Goal: Use online tool/utility: Utilize a website feature to perform a specific function

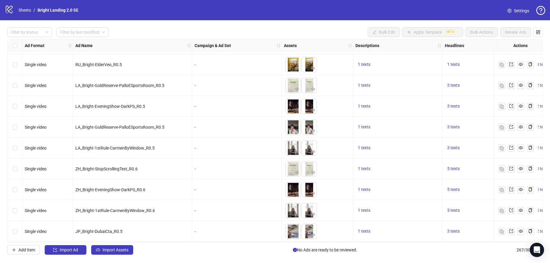
scroll to position [5356, 0]
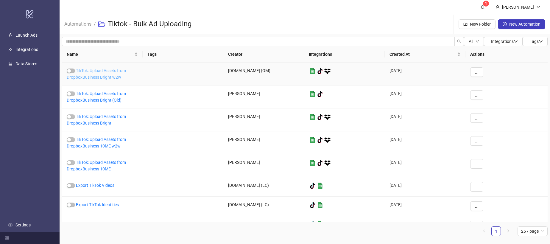
click at [111, 75] on link "TikTok: Upload Assets from DropboxBusiness Bright w2w" at bounding box center [96, 73] width 59 height 11
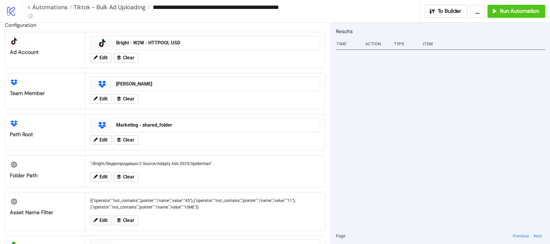
scroll to position [7, 0]
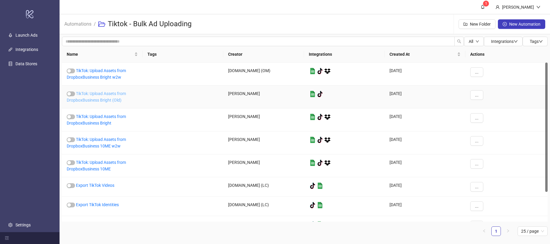
click at [107, 94] on link "TikTok: Upload Assets from DropboxBusiness Bright (Old)" at bounding box center [96, 96] width 59 height 11
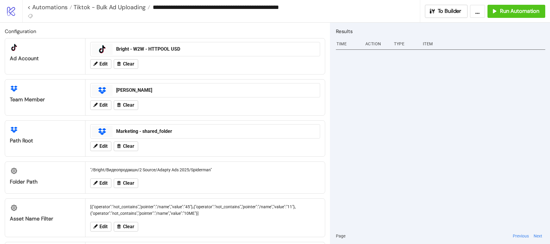
type input "**********"
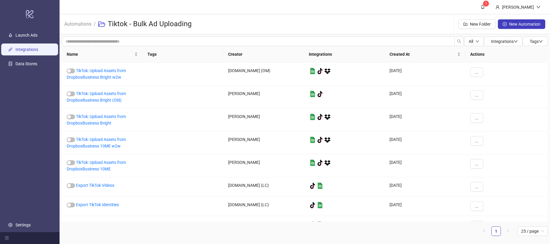
click at [37, 49] on link "Integrations" at bounding box center [26, 49] width 23 height 5
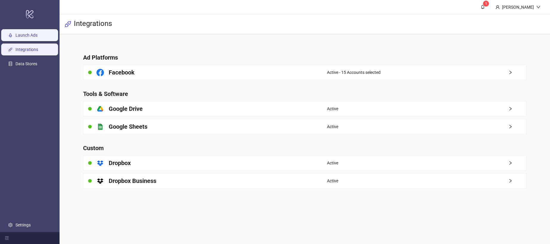
click at [33, 37] on link "Launch Ads" at bounding box center [26, 35] width 22 height 5
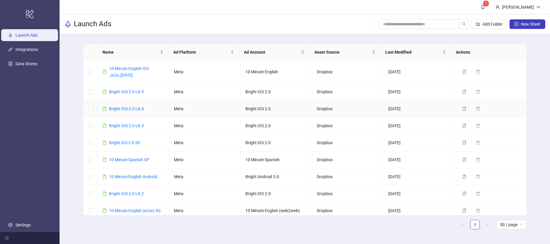
scroll to position [534, 0]
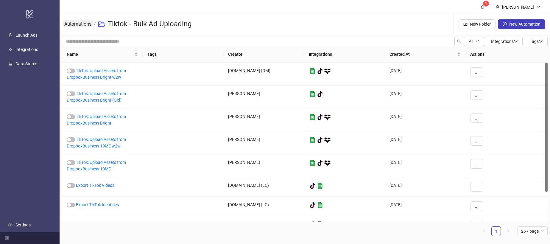
click at [86, 24] on link "Automations" at bounding box center [77, 23] width 29 height 7
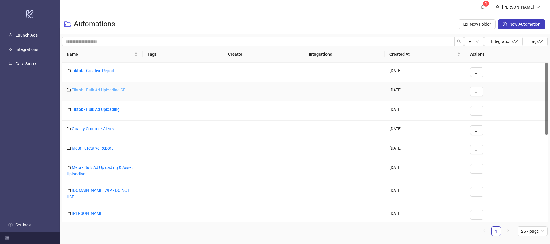
click at [113, 88] on link "Tiktok - Bulk Ad Uploading SE" at bounding box center [99, 90] width 54 height 5
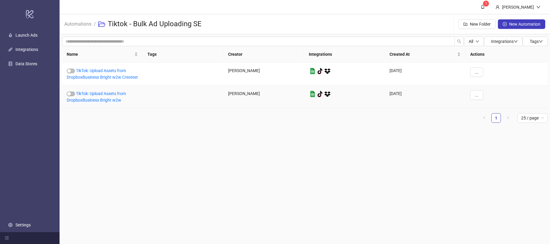
click at [107, 97] on div "TikTok: Upload Assets from DropboxBusiness Bright w2w" at bounding box center [102, 96] width 81 height 23
click at [107, 98] on link "TikTok: Upload Assets from DropboxBusiness Bright w2w" at bounding box center [96, 96] width 59 height 11
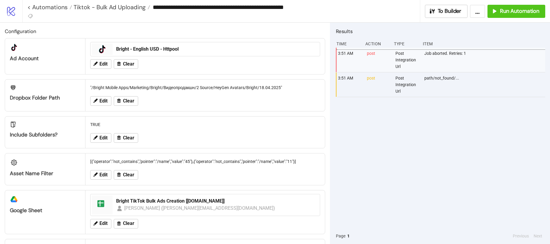
type input "**********"
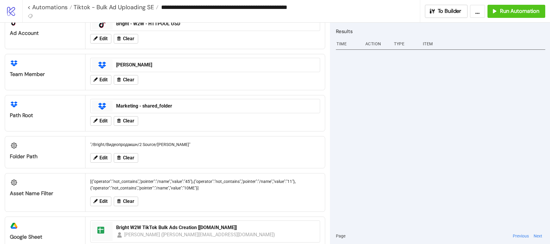
scroll to position [32, 0]
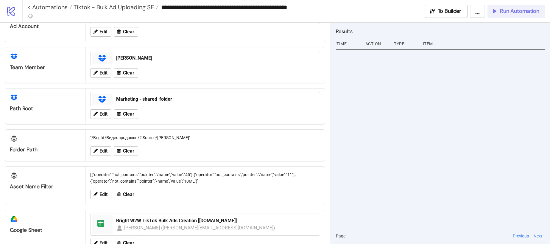
click at [508, 13] on span "Run Automation" at bounding box center [519, 11] width 39 height 7
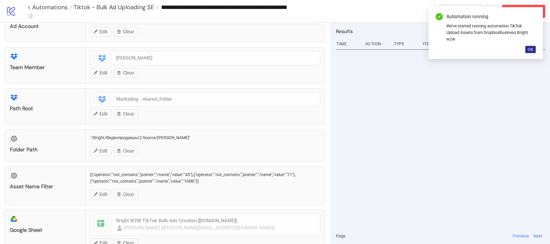
click at [530, 50] on span "OK" at bounding box center [531, 49] width 6 height 5
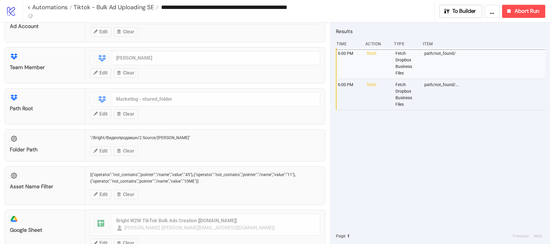
click at [378, 177] on div "6:00 PM fetch Fetch Dropbox Business Files path/not_found/ 6:00 PM fetch Fetch …" at bounding box center [440, 138] width 209 height 180
click at [387, 175] on div "6:01 PM fetch Fetch Dropbox Business Files path/not_found/ 6:00 PM fetch Fetch …" at bounding box center [440, 138] width 209 height 180
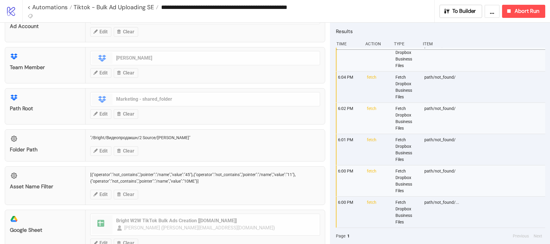
scroll to position [0, 0]
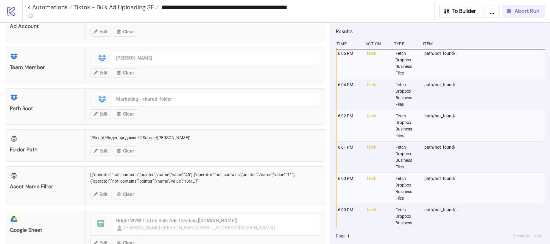
click at [527, 13] on span "Abort Run" at bounding box center [527, 11] width 25 height 7
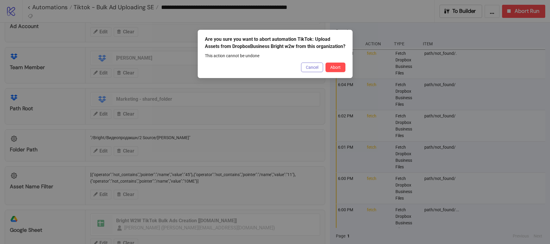
click at [314, 69] on span "Cancel" at bounding box center [312, 67] width 13 height 5
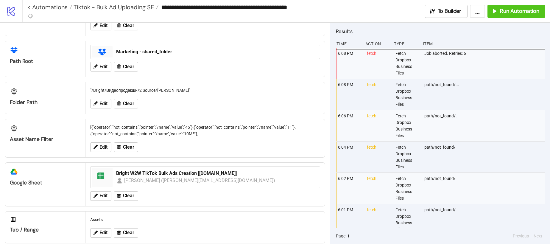
scroll to position [81, 0]
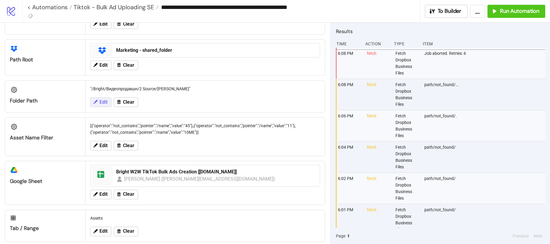
click at [105, 104] on span "Edit" at bounding box center [103, 101] width 8 height 5
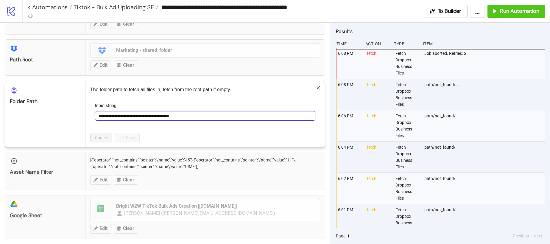
click at [204, 116] on input "**********" at bounding box center [205, 116] width 220 height 10
click at [332, 63] on div "Results Time Action Type Item 6:08 PM fetch Fetch Dropbox Business Files Job ab…" at bounding box center [440, 133] width 220 height 221
click at [478, 14] on div "**********" at bounding box center [275, 122] width 550 height 244
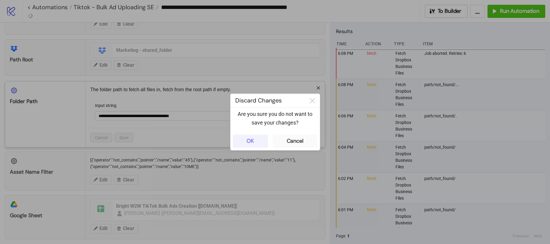
click at [258, 142] on button "OK" at bounding box center [250, 141] width 35 height 13
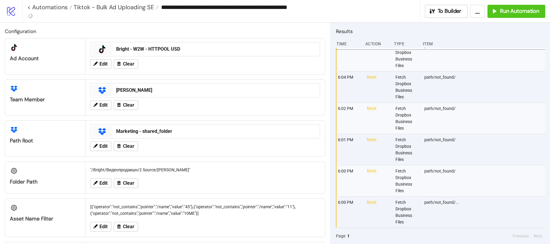
scroll to position [0, 0]
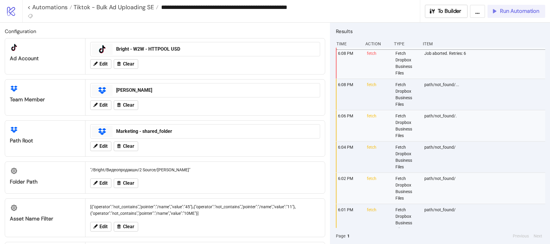
click at [523, 13] on span "Run Automation" at bounding box center [519, 11] width 39 height 7
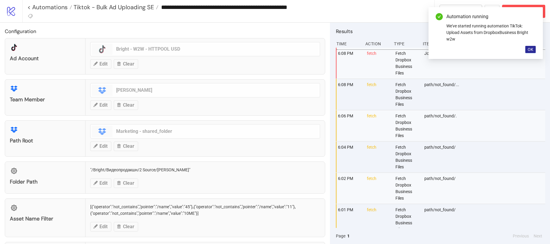
click at [529, 49] on span "OK" at bounding box center [531, 49] width 6 height 5
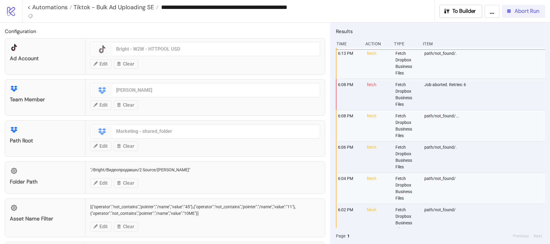
click at [514, 15] on button "Abort Run" at bounding box center [523, 11] width 43 height 13
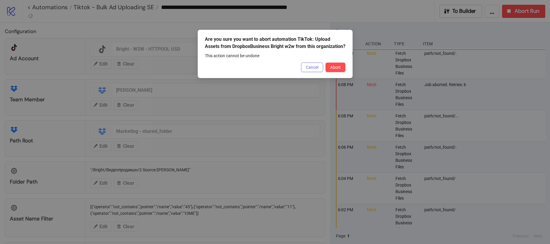
click at [315, 69] on span "Cancel" at bounding box center [312, 67] width 13 height 5
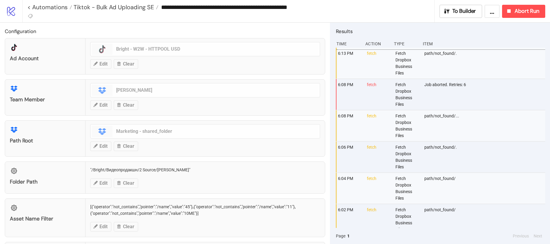
click at [187, 170] on div "Folder Path "/Bright/Видеопродакшн/2 Source/Semina Ekaterina" Edit Clear" at bounding box center [165, 177] width 321 height 32
click at [101, 187] on div "Folder Path "/Bright/Видеопродакшн/2 Source/Semina Ekaterina" Edit Clear" at bounding box center [165, 177] width 321 height 32
click at [521, 10] on span "Abort Run" at bounding box center [527, 11] width 25 height 7
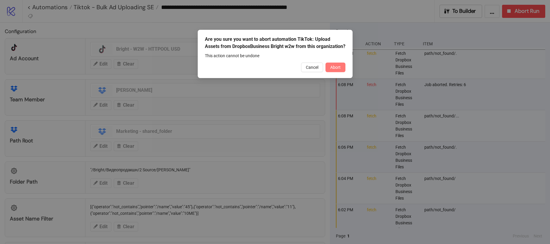
click at [339, 68] on span "Abort" at bounding box center [335, 67] width 10 height 5
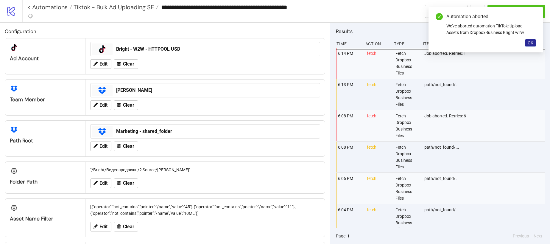
click at [531, 43] on span "OK" at bounding box center [531, 43] width 6 height 5
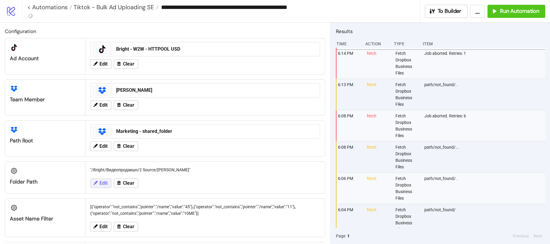
click at [107, 181] on span "Edit" at bounding box center [103, 183] width 8 height 5
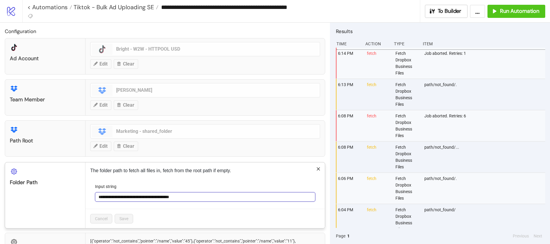
click at [164, 197] on input "**********" at bounding box center [205, 197] width 220 height 10
type input "**********"
click at [124, 218] on span "Save" at bounding box center [123, 218] width 9 height 5
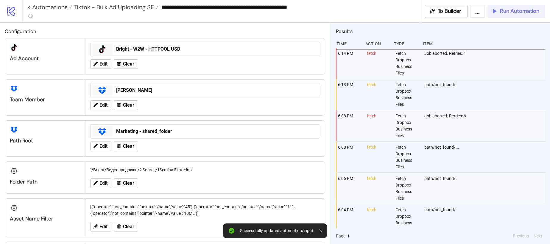
click at [519, 13] on span "Run Automation" at bounding box center [519, 11] width 39 height 7
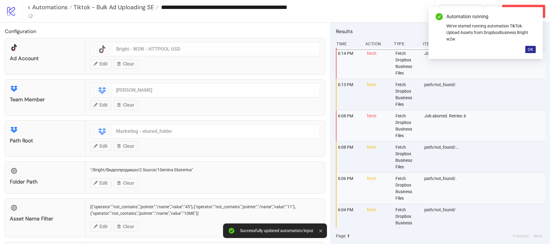
click at [532, 52] on button "OK" at bounding box center [530, 49] width 10 height 7
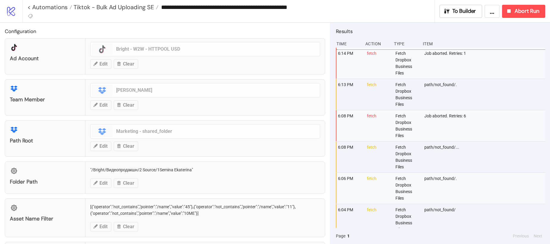
click at [409, 90] on div "Fetch Dropbox Business Files" at bounding box center [407, 94] width 25 height 31
